Goal: Complete application form

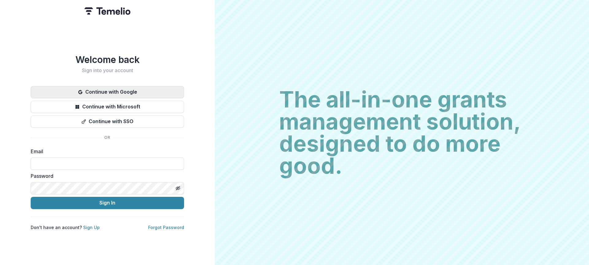
click at [177, 89] on button "Continue with Google" at bounding box center [107, 92] width 153 height 12
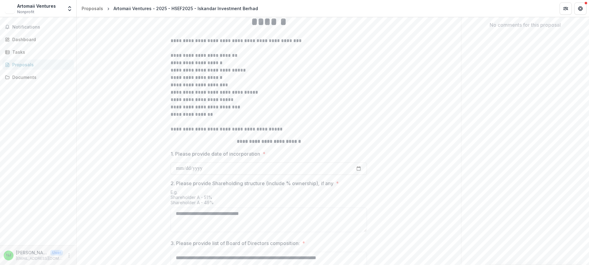
scroll to position [242, 0]
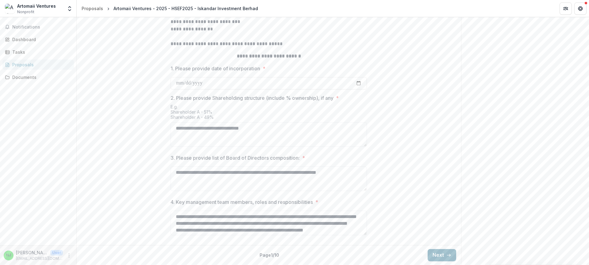
click at [429, 251] on button "Next" at bounding box center [442, 255] width 29 height 12
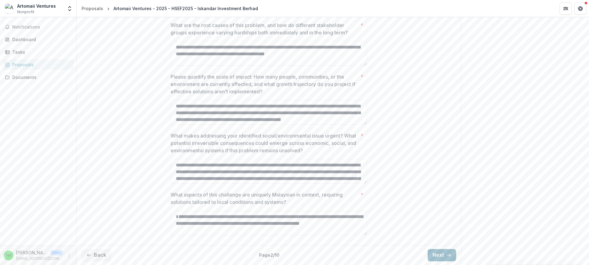
click at [439, 255] on button "Next" at bounding box center [442, 255] width 29 height 12
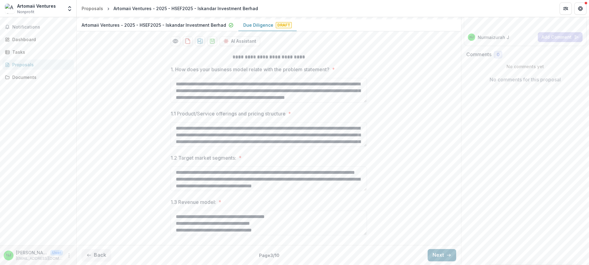
click at [437, 254] on button "Next" at bounding box center [442, 255] width 29 height 12
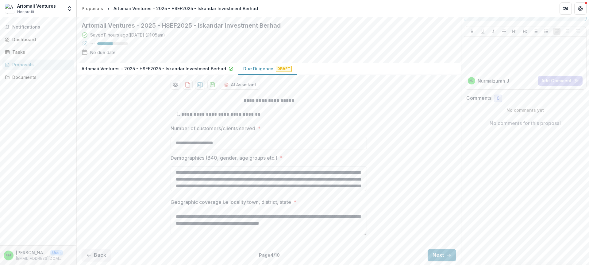
scroll to position [59, 0]
click at [432, 253] on button "Next" at bounding box center [442, 255] width 29 height 12
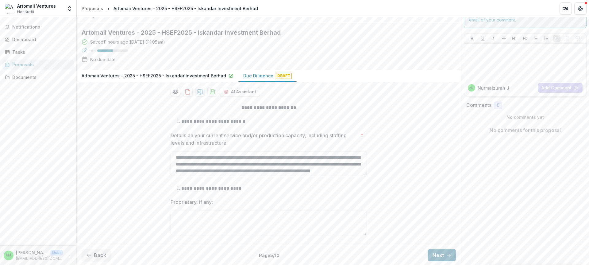
scroll to position [52, 0]
click at [443, 255] on button "Next" at bounding box center [442, 255] width 29 height 12
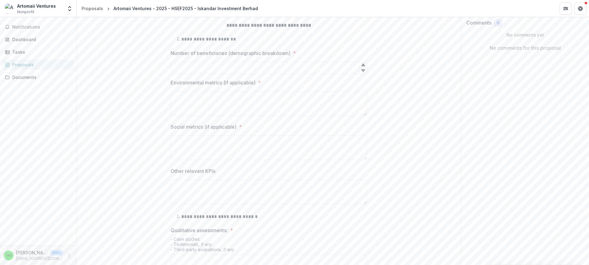
scroll to position [134, 0]
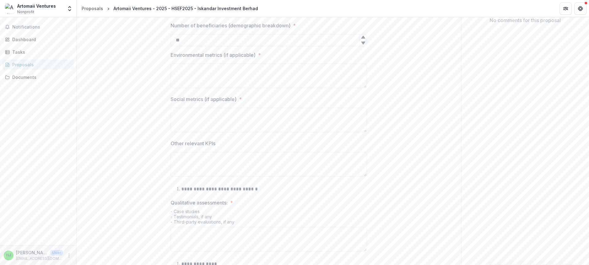
click at [363, 45] on icon at bounding box center [363, 43] width 5 height 5
click at [363, 38] on icon at bounding box center [363, 37] width 4 height 3
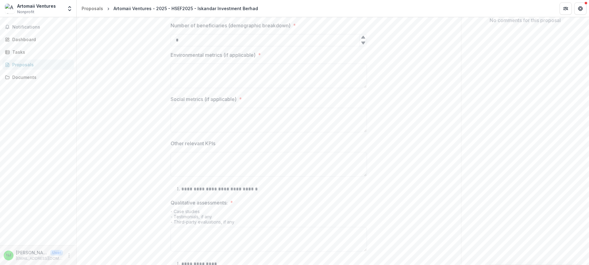
click at [363, 38] on icon at bounding box center [363, 37] width 4 height 3
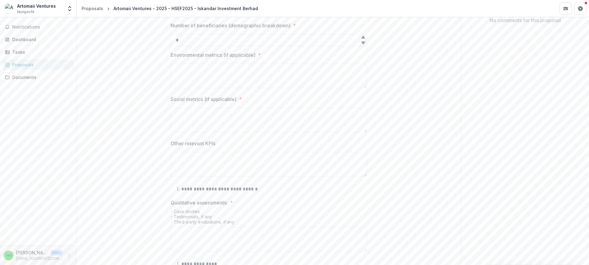
type input "*"
click at [363, 46] on div at bounding box center [362, 43] width 7 height 6
click at [316, 88] on textarea "Environmental metrics (if applicable) *" at bounding box center [269, 76] width 196 height 25
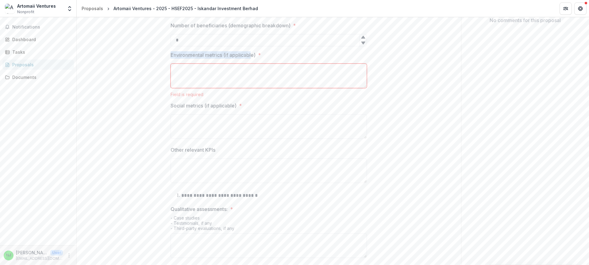
drag, startPoint x: 165, startPoint y: 84, endPoint x: 252, endPoint y: 83, distance: 87.8
click at [252, 83] on div "**********" at bounding box center [269, 201] width 385 height 424
click at [290, 88] on textarea "Environmental metrics (if applicable) *" at bounding box center [269, 76] width 196 height 25
drag, startPoint x: 166, startPoint y: 82, endPoint x: 224, endPoint y: 83, distance: 58.3
click at [224, 83] on div "**********" at bounding box center [269, 201] width 206 height 424
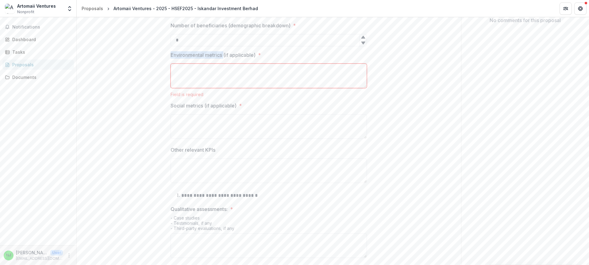
copy p "Environmental metrics"
click at [299, 88] on textarea "Environmental metrics (if applicable) *" at bounding box center [269, 76] width 196 height 25
type textarea "*"
click at [281, 139] on textarea "Social metrics (if applicable) *" at bounding box center [269, 126] width 196 height 25
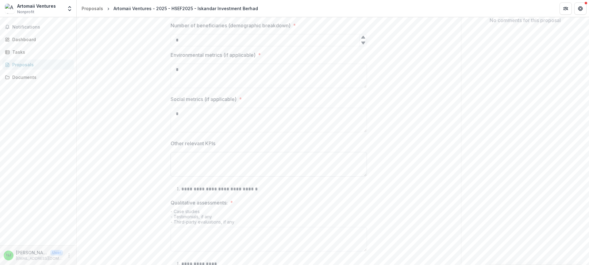
type textarea "*"
click at [269, 176] on textarea "Other relevant KPIs" at bounding box center [269, 164] width 196 height 25
type textarea "*"
click at [388, 166] on div "**********" at bounding box center [269, 197] width 385 height 417
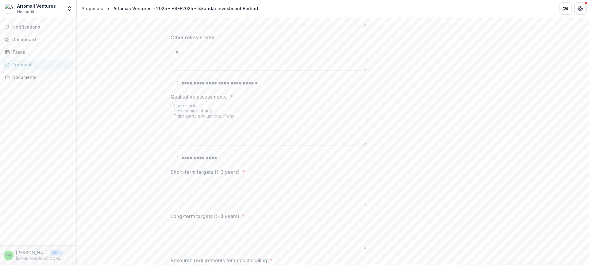
scroll to position [326, 0]
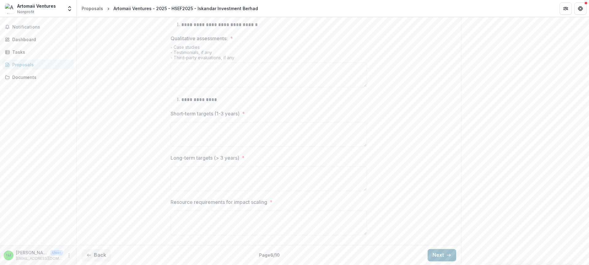
click at [445, 252] on button "Next" at bounding box center [442, 255] width 29 height 12
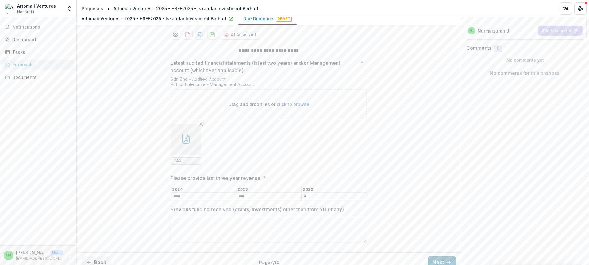
scroll to position [115, 0]
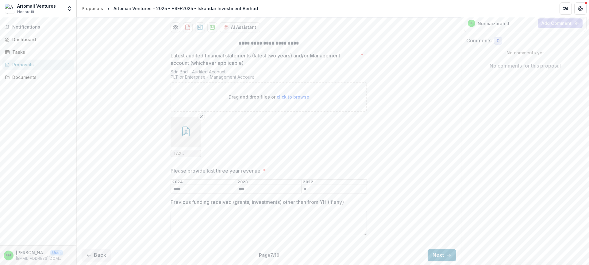
click at [326, 230] on textarea "Previous funding received (grants, investments) other than from YH (if any)" at bounding box center [269, 223] width 196 height 25
type textarea "*"
click at [433, 252] on button "Next" at bounding box center [442, 255] width 29 height 12
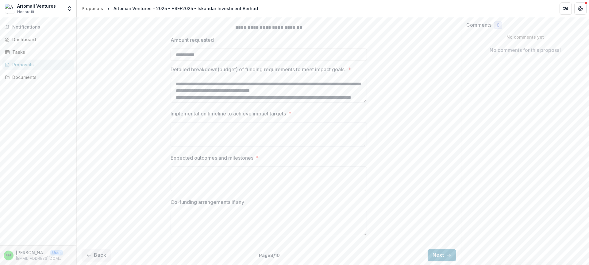
scroll to position [132, 0]
click at [432, 252] on button "Next" at bounding box center [442, 255] width 29 height 12
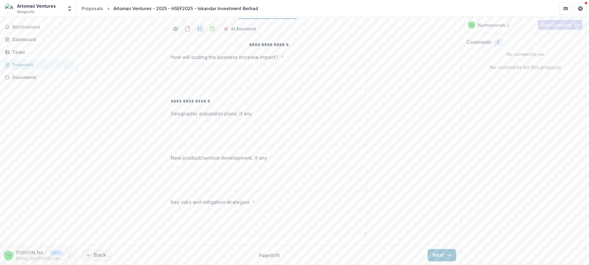
scroll to position [114, 0]
click at [432, 251] on button "Next" at bounding box center [442, 255] width 29 height 12
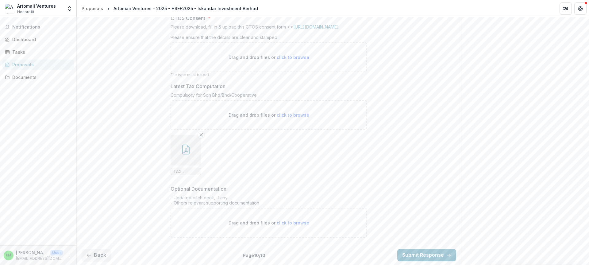
scroll to position [205, 0]
click at [314, 22] on label "CTOS Consent *" at bounding box center [267, 17] width 193 height 7
click at [316, 29] on link "[URL][DOMAIN_NAME]" at bounding box center [315, 26] width 45 height 5
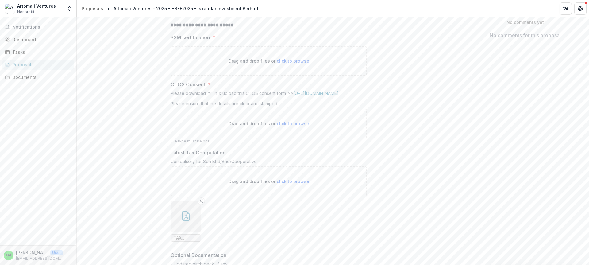
scroll to position [213, 0]
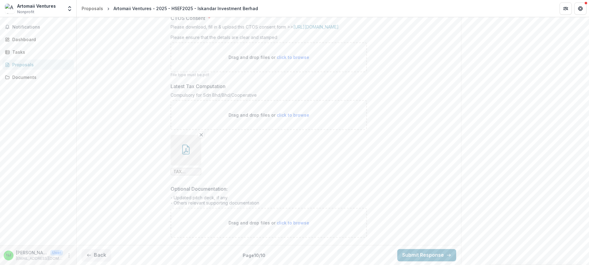
click at [288, 221] on span "click to browse" at bounding box center [293, 222] width 33 height 5
type input "**********"
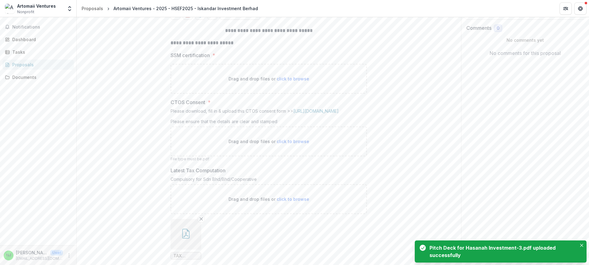
scroll to position [97, 0]
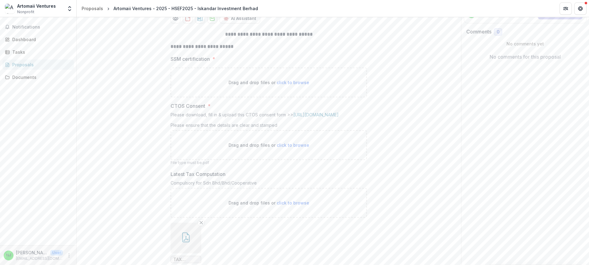
click at [288, 97] on div "Drag and drop files or click to browse" at bounding box center [269, 83] width 196 height 30
type input "**********"
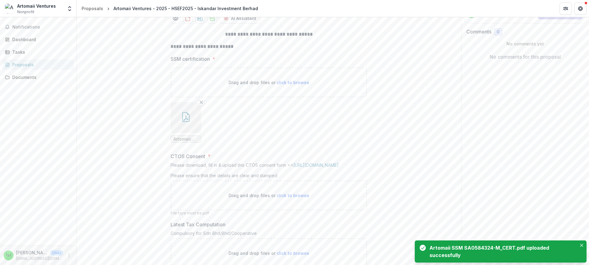
click at [186, 133] on button "button" at bounding box center [186, 117] width 31 height 31
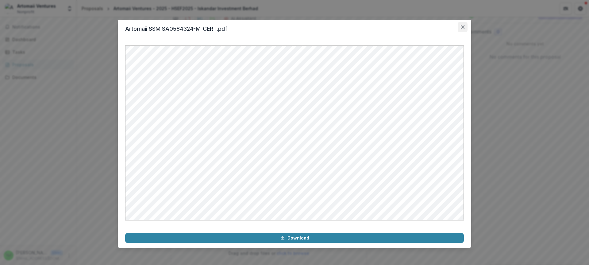
click at [463, 28] on icon "Close" at bounding box center [463, 27] width 4 height 4
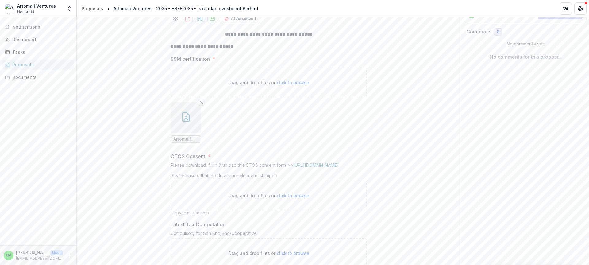
scroll to position [116, 0]
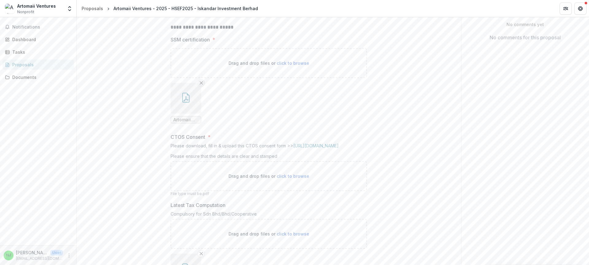
click at [203, 85] on icon "Remove File" at bounding box center [201, 82] width 5 height 5
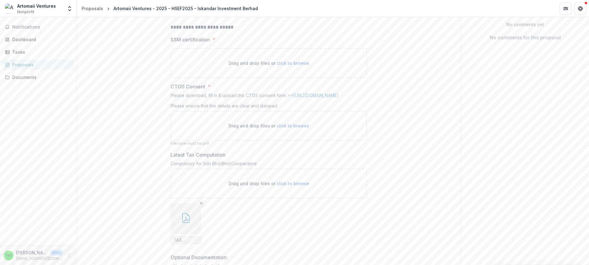
click at [302, 66] on span "click to browse" at bounding box center [293, 62] width 33 height 5
type input "**********"
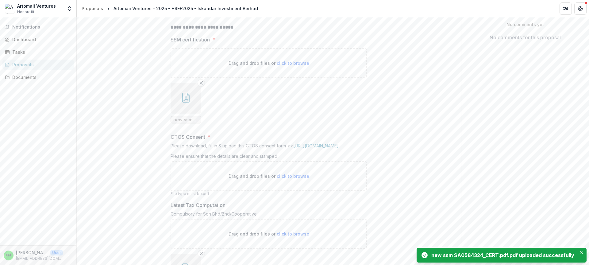
click at [181, 103] on icon "button" at bounding box center [186, 98] width 10 height 10
click at [193, 114] on button "button" at bounding box center [186, 98] width 31 height 31
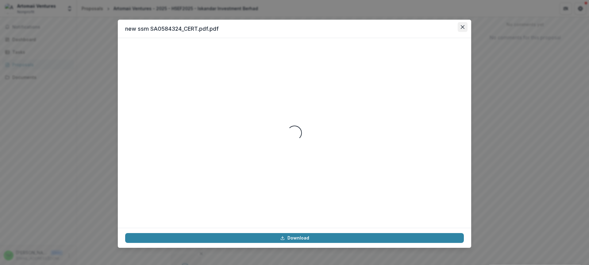
click at [463, 29] on button "Close" at bounding box center [463, 27] width 10 height 10
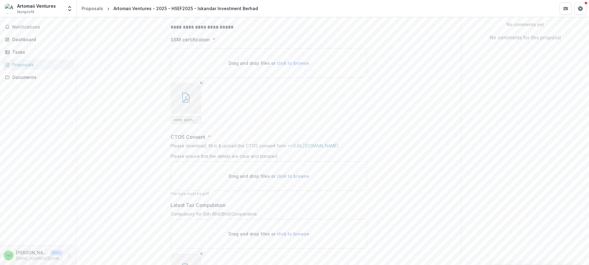
click at [197, 114] on button "button" at bounding box center [186, 98] width 31 height 31
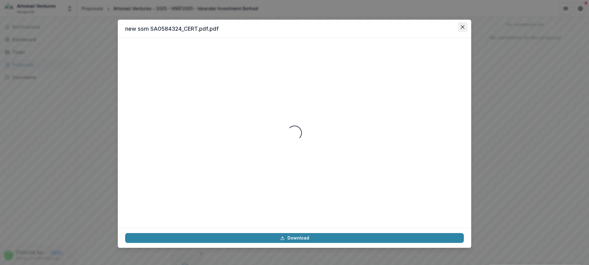
click at [460, 28] on button "Close" at bounding box center [463, 27] width 10 height 10
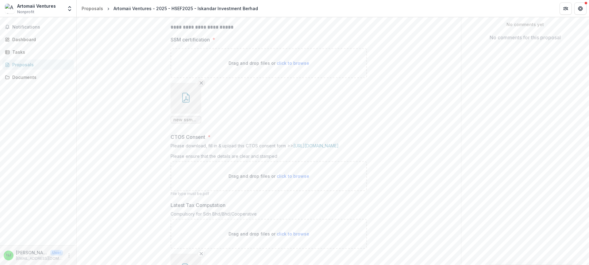
click at [199, 85] on icon "Remove File" at bounding box center [201, 82] width 5 height 5
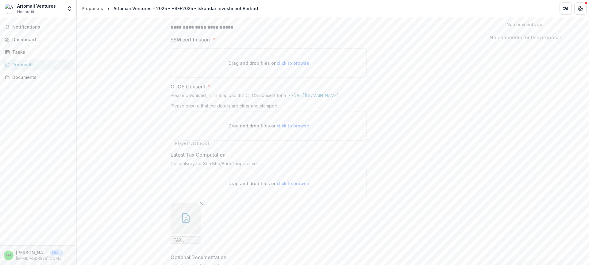
click at [289, 66] on span "click to browse" at bounding box center [293, 62] width 33 height 5
type input "**********"
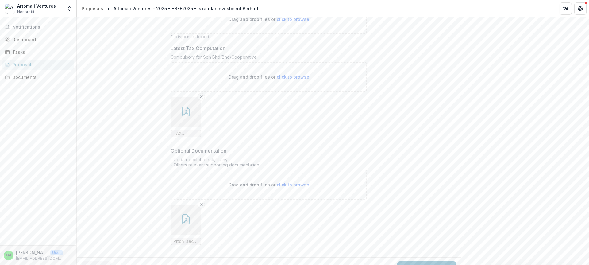
scroll to position [238, 0]
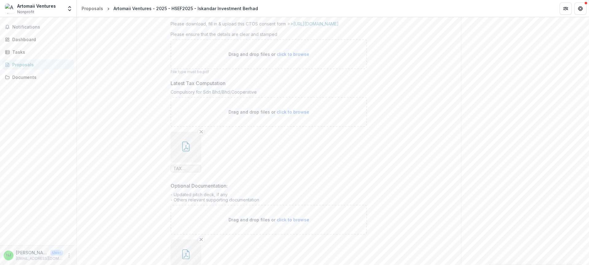
click at [292, 57] on span "click to browse" at bounding box center [293, 54] width 33 height 5
type input "**********"
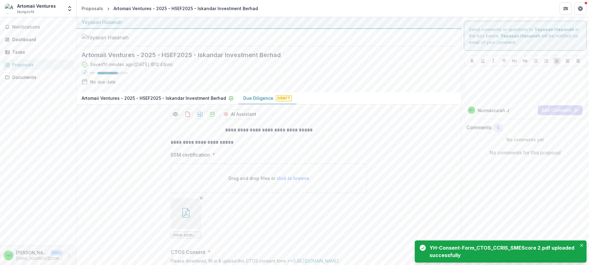
scroll to position [364, 0]
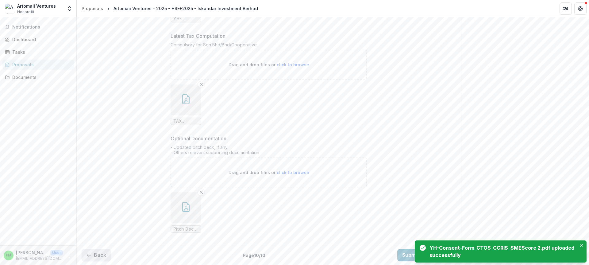
click at [100, 257] on button "Back" at bounding box center [96, 255] width 29 height 12
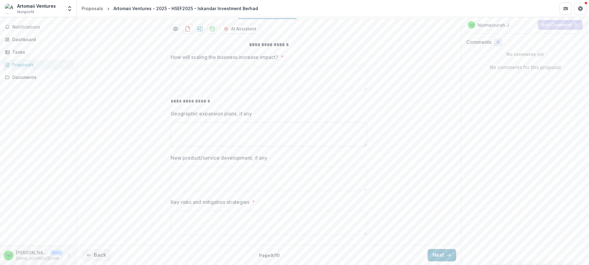
scroll to position [114, 0]
click at [104, 256] on button "Back" at bounding box center [96, 255] width 29 height 12
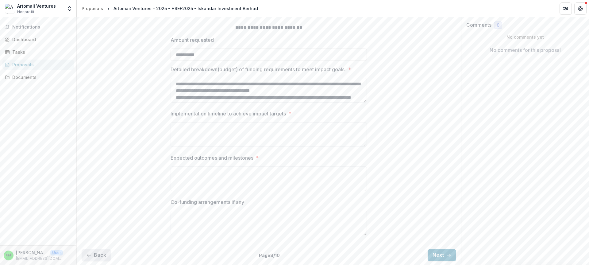
click at [104, 253] on button "Back" at bounding box center [96, 255] width 29 height 12
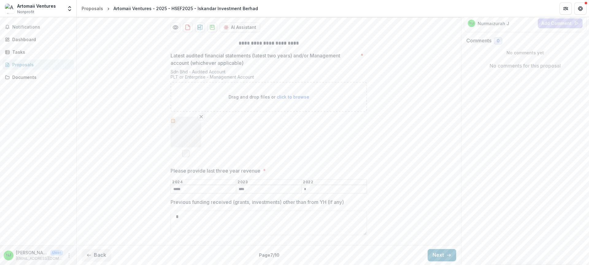
scroll to position [115, 0]
click at [93, 254] on button "Back" at bounding box center [96, 255] width 29 height 12
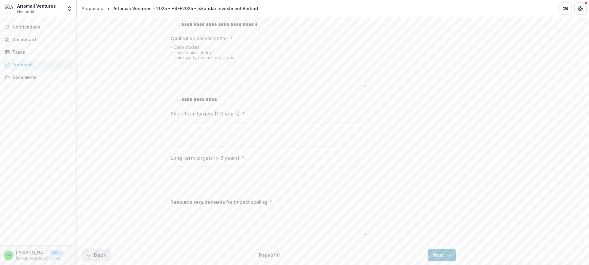
click at [95, 257] on button "Back" at bounding box center [96, 255] width 29 height 12
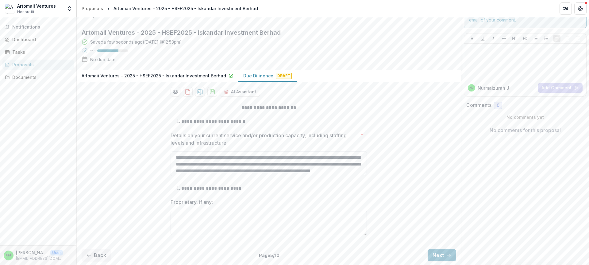
scroll to position [52, 0]
click at [92, 254] on button "Back" at bounding box center [96, 255] width 29 height 12
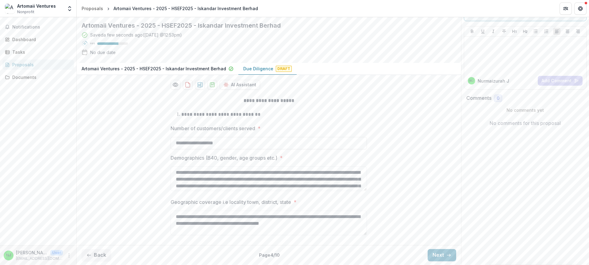
scroll to position [59, 0]
click at [439, 255] on button "Next" at bounding box center [442, 255] width 29 height 12
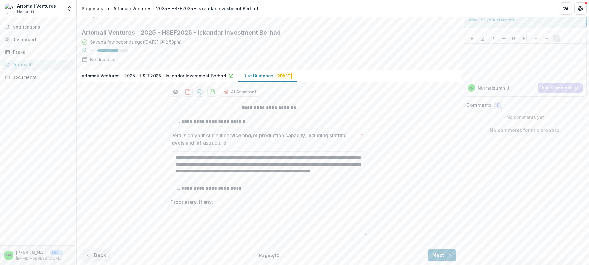
scroll to position [52, 0]
click at [436, 251] on button "Next" at bounding box center [442, 255] width 29 height 12
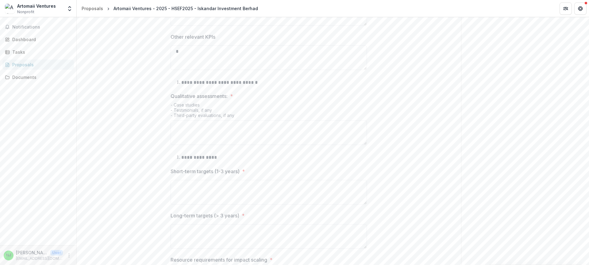
scroll to position [326, 0]
